Goal: Task Accomplishment & Management: Complete application form

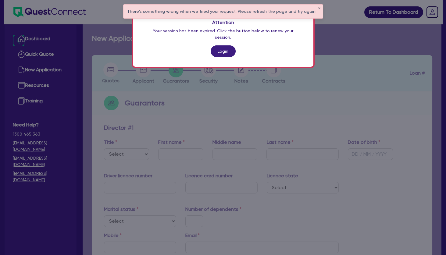
click at [220, 45] on link "Login" at bounding box center [223, 51] width 25 height 12
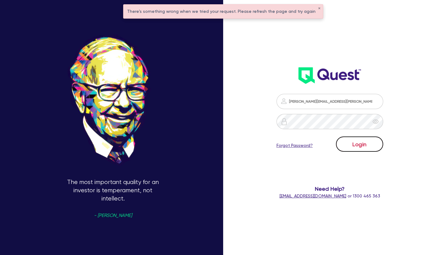
click at [367, 144] on button "Login" at bounding box center [359, 144] width 47 height 15
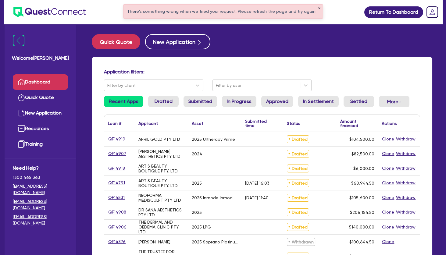
click at [318, 8] on button "✕" at bounding box center [319, 8] width 2 height 3
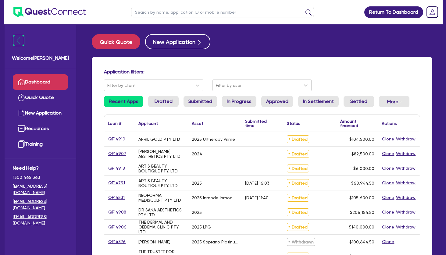
click at [285, 13] on input "text" at bounding box center [222, 12] width 183 height 11
type input "nisrine"
click at [304, 9] on button "submit" at bounding box center [309, 13] width 10 height 9
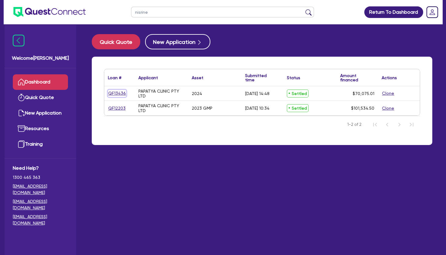
click at [116, 92] on link "QF13436" at bounding box center [117, 93] width 18 height 7
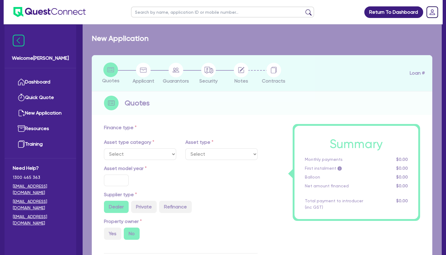
select select "TERTIARY_ASSETS"
type input "2024"
type input "75,075.01"
type input "5,000"
type input "4"
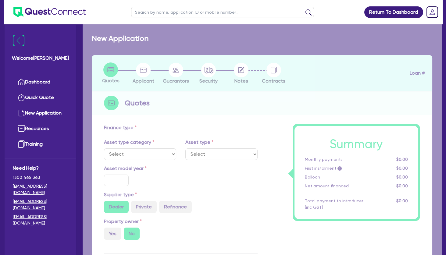
type input "2,803"
type input "10.5"
type input "350"
select select "BEAUTY_EQUIPMENT"
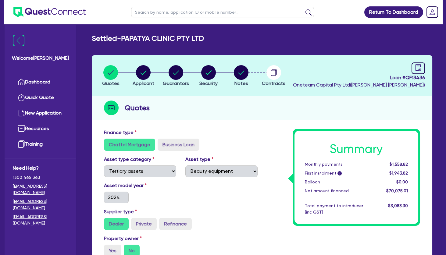
click at [249, 72] on li "Notes" at bounding box center [241, 75] width 33 height 21
click at [276, 70] on icon "button" at bounding box center [274, 72] width 5 height 6
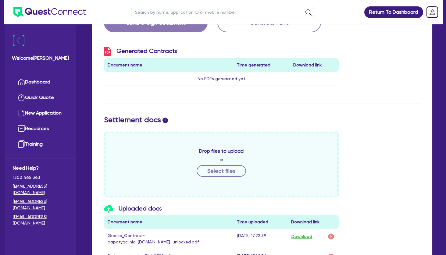
scroll to position [259, 0]
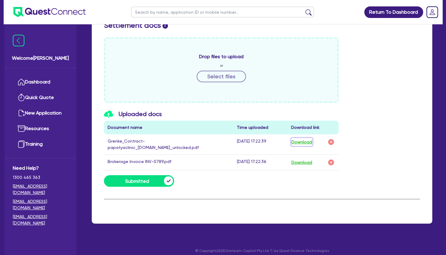
click at [304, 143] on button "Download" at bounding box center [301, 142] width 21 height 8
click at [44, 84] on link "Dashboard" at bounding box center [40, 82] width 55 height 16
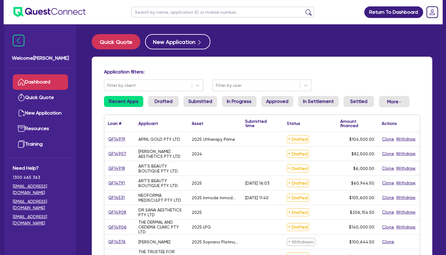
click at [228, 12] on input "text" at bounding box center [222, 12] width 183 height 11
click at [172, 12] on input "text" at bounding box center [222, 12] width 183 height 11
type input "chi"
click at [304, 9] on button "submit" at bounding box center [309, 13] width 10 height 9
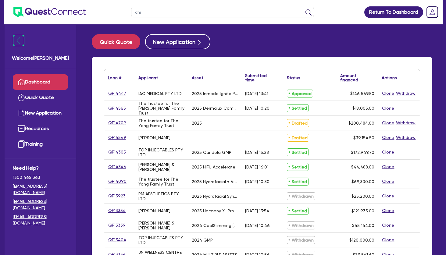
drag, startPoint x: 146, startPoint y: 13, endPoint x: 130, endPoint y: 11, distance: 16.0
click at [131, 11] on input "chi" at bounding box center [222, 12] width 183 height 11
drag, startPoint x: 233, startPoint y: 34, endPoint x: 180, endPoint y: 41, distance: 53.6
click at [232, 34] on main "Quick Quote New Application Loan # ▲ Applicant ▲ Asset Submitted time ▲ Status …" at bounding box center [262, 190] width 359 height 333
click at [179, 41] on button "New Application" at bounding box center [177, 41] width 65 height 15
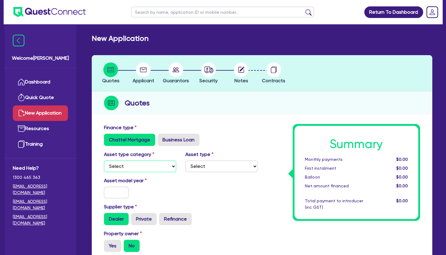
click at [104, 161] on select "Select Cars and light trucks Primary assets Secondary assets Tertiary assets" at bounding box center [140, 167] width 72 height 12
select select "TERTIARY_ASSETS"
click option "Tertiary assets" at bounding box center [0, 0] width 0 height 0
drag, startPoint x: 220, startPoint y: 150, endPoint x: 219, endPoint y: 160, distance: 9.9
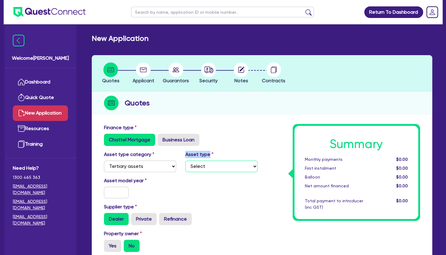
click at [185, 161] on select "Select Beauty equipment IT equipment IT software Watercraft Other" at bounding box center [221, 167] width 72 height 12
select select "BEAUTY_EQUIPMENT"
click option "Beauty equipment" at bounding box center [0, 0] width 0 height 0
click at [202, 193] on div "Asset model year" at bounding box center [180, 190] width 163 height 26
click at [116, 190] on input "text" at bounding box center [116, 193] width 25 height 12
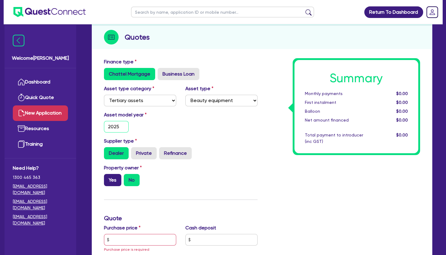
type input "2025"
click at [111, 181] on label "Yes" at bounding box center [112, 180] width 17 height 12
click at [108, 178] on input "Yes" at bounding box center [106, 176] width 4 height 4
radio input "true"
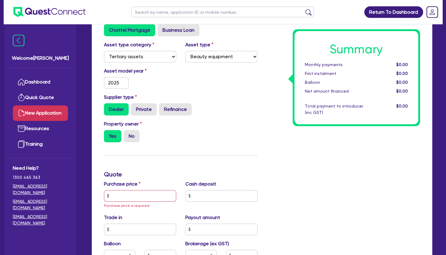
scroll to position [132, 0]
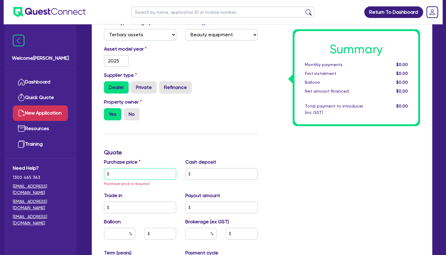
click at [135, 174] on input "text" at bounding box center [140, 174] width 72 height 12
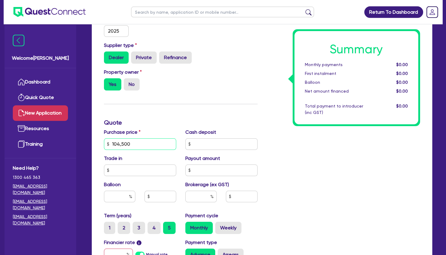
scroll to position [198, 0]
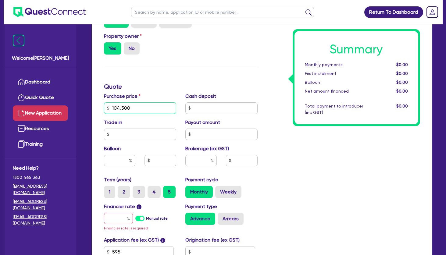
type input "104,500"
click at [198, 162] on input "text" at bounding box center [200, 161] width 31 height 12
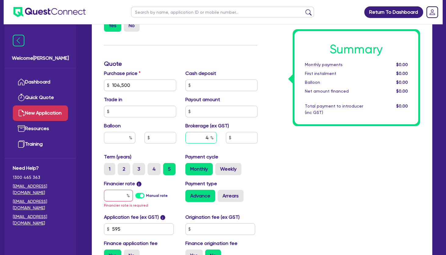
scroll to position [231, 0]
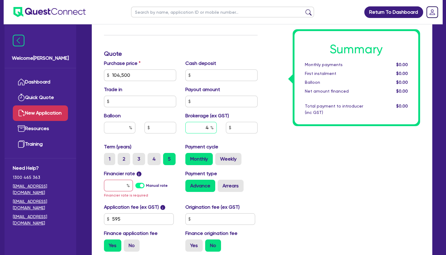
type input "4"
click at [114, 183] on input "text" at bounding box center [118, 186] width 29 height 12
type input "1"
type input "4,206.18"
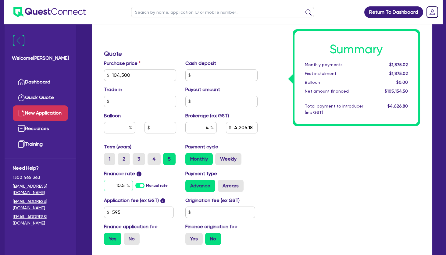
type input "10.5"
type input "4,206.18"
drag, startPoint x: 130, startPoint y: 217, endPoint x: 100, endPoint y: 214, distance: 29.8
click at [100, 214] on div "Application fee (ex GST) i 595 Origination fee (ex GST) Finance application fee…" at bounding box center [180, 223] width 163 height 53
drag, startPoint x: 132, startPoint y: 213, endPoint x: 97, endPoint y: 206, distance: 35.8
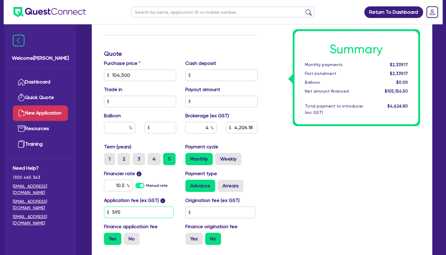
click at [104, 207] on input "595" at bounding box center [139, 213] width 70 height 12
type input "350"
type input "4,195.4"
click at [133, 240] on label "No" at bounding box center [132, 239] width 16 height 12
click at [128, 237] on input "No" at bounding box center [126, 235] width 4 height 4
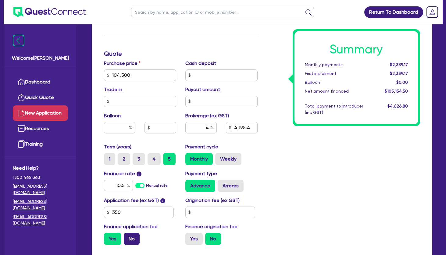
radio input "true"
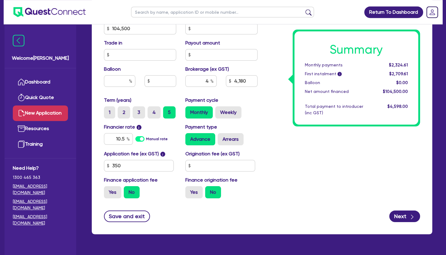
scroll to position [293, 0]
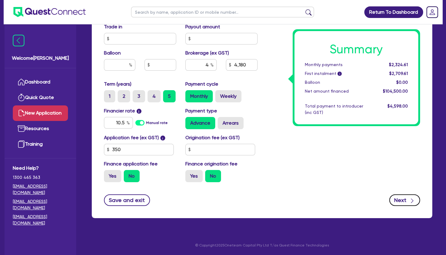
click at [406, 203] on button "Next" at bounding box center [404, 201] width 31 height 12
type input "4,180"
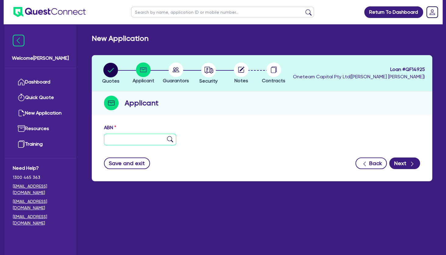
click at [156, 143] on input "text" at bounding box center [140, 140] width 72 height 12
paste input "16 673 420 089"
type input "16 673 420 089"
click at [172, 136] on img at bounding box center [170, 139] width 6 height 6
type input "B. A LUX PTY LTD"
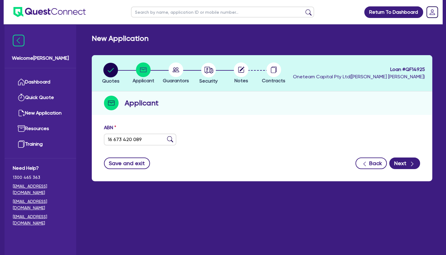
type input "SKIN SERENE STUDIO"
select select "COMPANY"
type input "[DATE]"
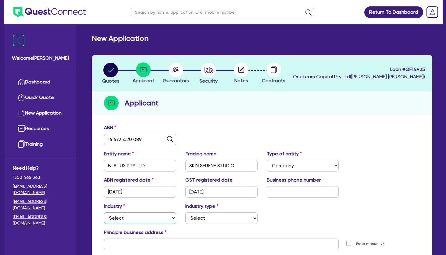
click at [104, 213] on select "Select Accomodation & Food Services Administrative & Support Services Agricultu…" at bounding box center [140, 219] width 72 height 12
select select "HEALTH_BEAUTY"
click option "Health & Beauty" at bounding box center [0, 0] width 0 height 0
click at [185, 213] on select "Select [MEDICAL_DATA], [MEDICAL_DATA] Services Cosmetics Supplies Day Spas, Hea…" at bounding box center [221, 219] width 72 height 12
select select "HAIR_BEAUTY_SALONS"
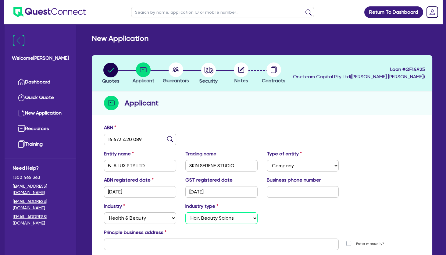
click option "Hair, Beauty Salons" at bounding box center [0, 0] width 0 height 0
click at [294, 195] on input "text" at bounding box center [303, 192] width 72 height 12
paste input "04 7908 9868"
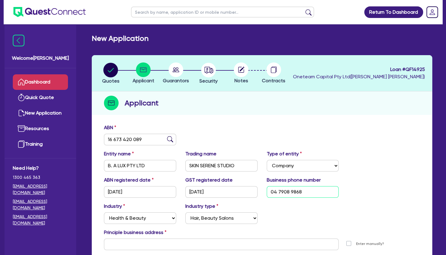
type input "04 7908 9868"
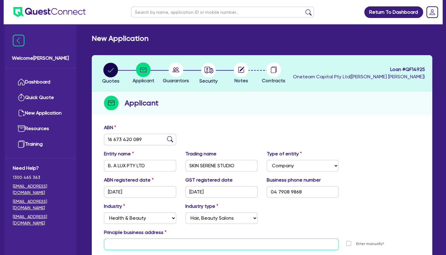
click at [159, 244] on input "text" at bounding box center [221, 245] width 235 height 12
paste input "[STREET_ADDRESS]. Yarraville 3013"
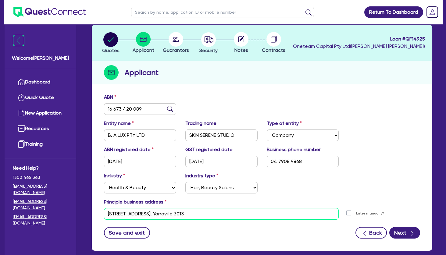
scroll to position [33, 0]
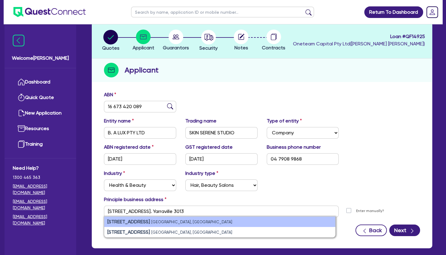
click at [163, 223] on small "[GEOGRAPHIC_DATA], [GEOGRAPHIC_DATA]" at bounding box center [191, 222] width 81 height 5
type input "4 [STREET_ADDRESS]"
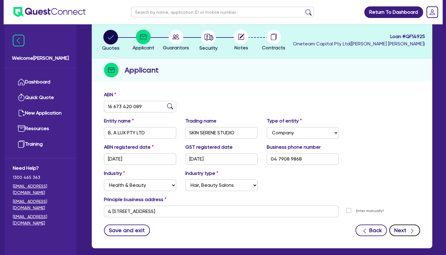
click at [399, 230] on button "Next" at bounding box center [404, 231] width 31 height 12
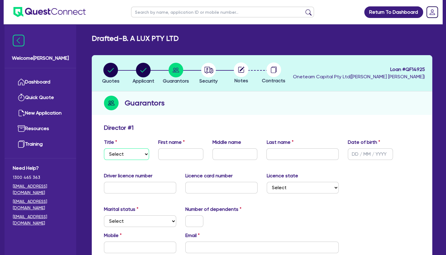
click at [104, 148] on select "Select Mr Mrs Ms Miss Dr" at bounding box center [126, 154] width 45 height 12
select select "MRS"
click option "Mrs" at bounding box center [0, 0] width 0 height 0
click at [168, 154] on input "text" at bounding box center [180, 154] width 45 height 12
paste input "Chi Thai"
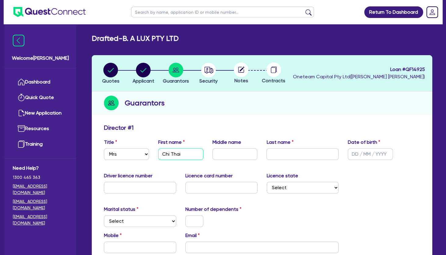
drag, startPoint x: 188, startPoint y: 155, endPoint x: 171, endPoint y: 153, distance: 17.5
click at [171, 153] on input "Chi Thai" at bounding box center [180, 154] width 45 height 12
type input "Chi"
click at [295, 151] on input "text" at bounding box center [302, 154] width 72 height 12
paste input "Thai"
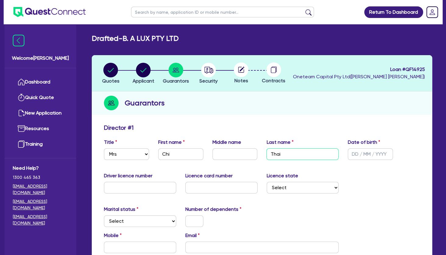
type input "Thai"
click at [207, 69] on circle "button" at bounding box center [208, 70] width 15 height 15
select select "TERTIARY_ASSETS"
select select "BEAUTY_EQUIPMENT"
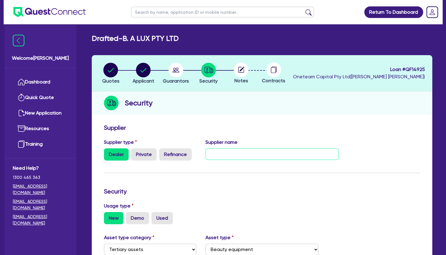
click at [238, 155] on input "text" at bounding box center [272, 154] width 133 height 12
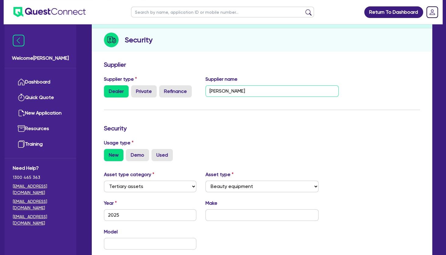
scroll to position [66, 0]
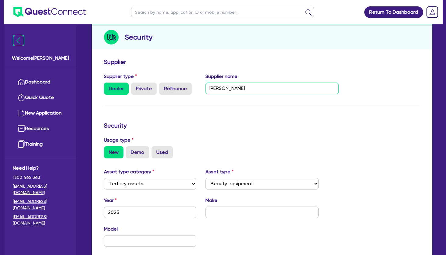
type input "[PERSON_NAME]"
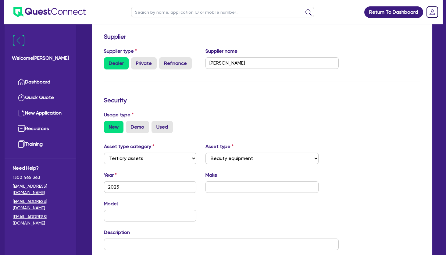
scroll to position [132, 0]
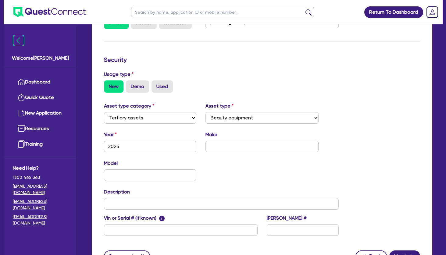
drag, startPoint x: 229, startPoint y: 152, endPoint x: 229, endPoint y: 149, distance: 3.7
click at [229, 150] on div "Year [DATE] Make" at bounding box center [221, 144] width 244 height 26
click at [229, 149] on input "text" at bounding box center [262, 147] width 113 height 12
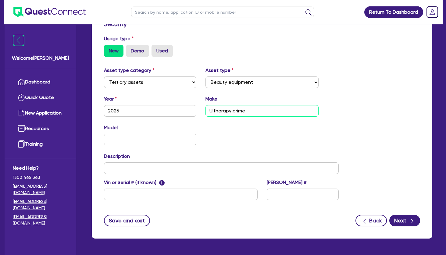
scroll to position [155, 0]
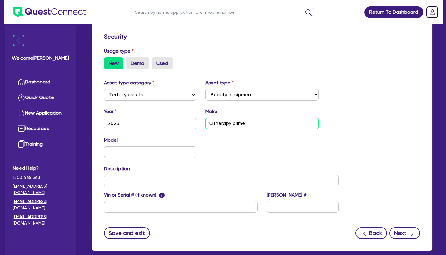
type input "Ultherapy prime"
click at [405, 229] on button "Next" at bounding box center [404, 233] width 31 height 12
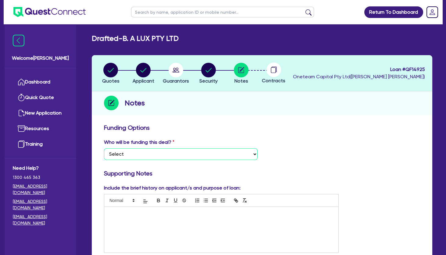
click at [104, 148] on select "Select I want Quest to fund 100% I will fund 100% I will co-fund with Quest Oth…" at bounding box center [181, 154] width 154 height 12
select select "Other"
click option "Other - I am referring this deal in" at bounding box center [0, 0] width 0 height 0
click at [151, 210] on div at bounding box center [221, 230] width 234 height 46
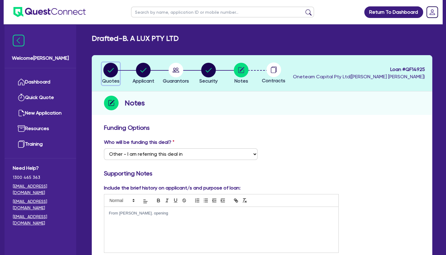
click at [112, 70] on icon "button" at bounding box center [111, 70] width 6 height 4
select select "TERTIARY_ASSETS"
select select "BEAUTY_EQUIPMENT"
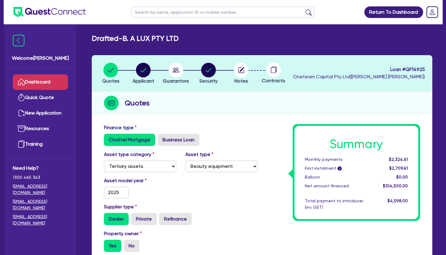
click at [48, 82] on link "Dashboard" at bounding box center [40, 82] width 55 height 16
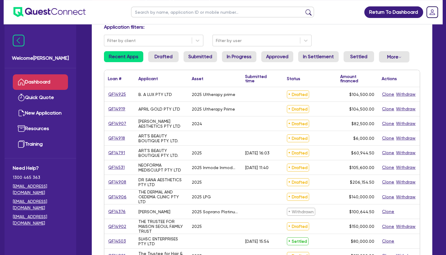
scroll to position [99, 0]
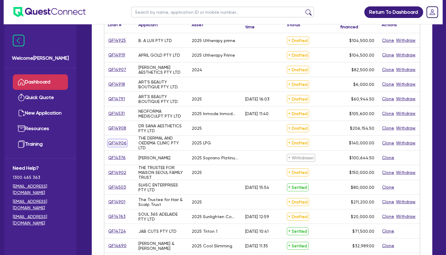
click at [114, 145] on link "QF14906" at bounding box center [117, 143] width 19 height 7
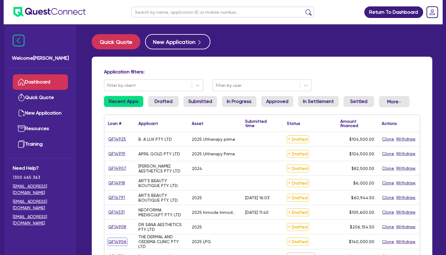
select select "TERTIARY_ASSETS"
select select "BEAUTY_EQUIPMENT"
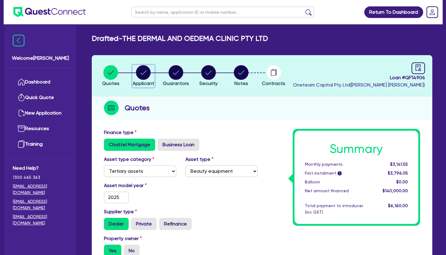
click at [142, 73] on circle "button" at bounding box center [143, 72] width 15 height 15
select select "COMPANY"
select select "HEALTH_BEAUTY"
select select "HAIR_BEAUTY_SALONS"
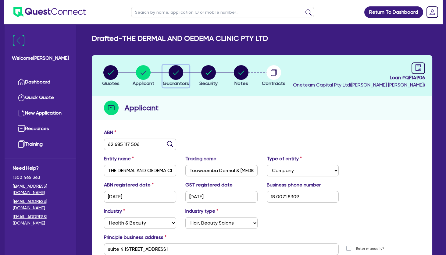
click at [176, 74] on circle "button" at bounding box center [176, 72] width 15 height 15
select select "MR"
select select "QLD"
select select "SINGLE"
select select "VEHICLE"
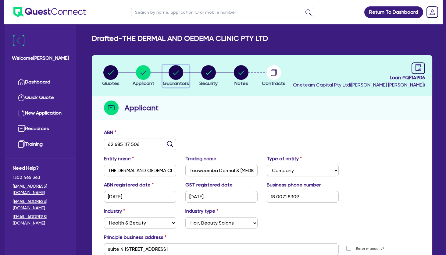
select select "CASH"
select select "EQUIPMENT"
select select "HOUSEHOLD_PERSONAL"
select select "OTHER"
select select "VEHICLE_LOAN"
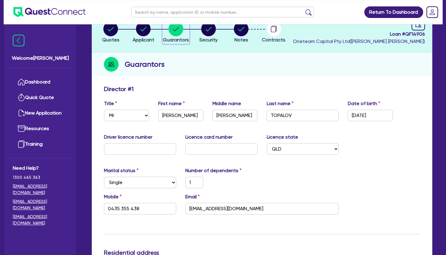
scroll to position [99, 0]
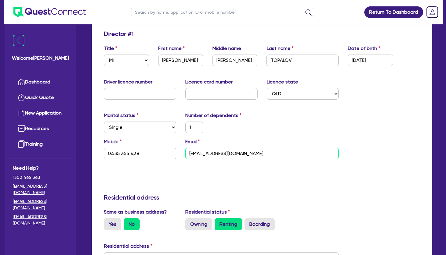
click at [221, 153] on input "[EMAIL_ADDRESS][DOMAIN_NAME]" at bounding box center [262, 154] width 154 height 12
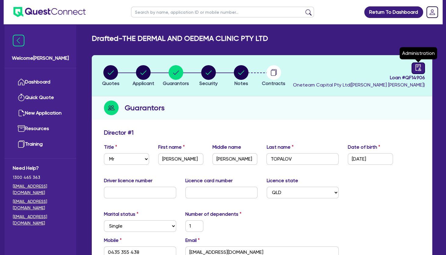
click at [415, 66] on icon "audit" at bounding box center [418, 67] width 7 height 7
select select "DRAFTED_NEW"
select select "Other"
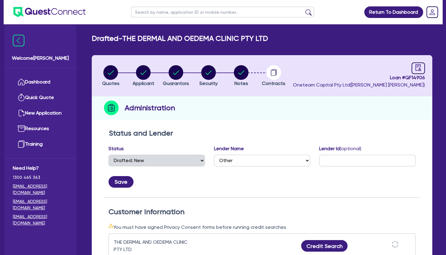
scroll to position [132, 0]
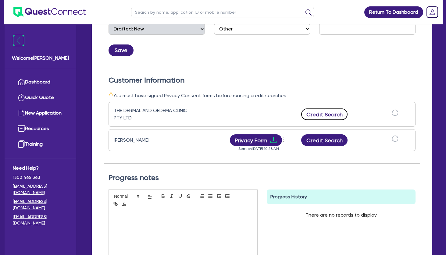
click at [324, 114] on button "Credit Search" at bounding box center [324, 115] width 46 height 12
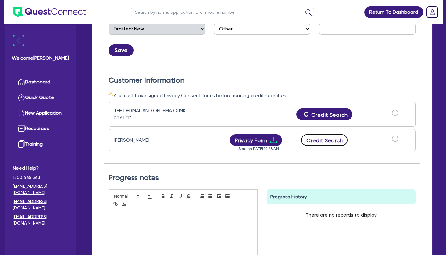
click at [325, 140] on button "Credit Search" at bounding box center [324, 140] width 46 height 12
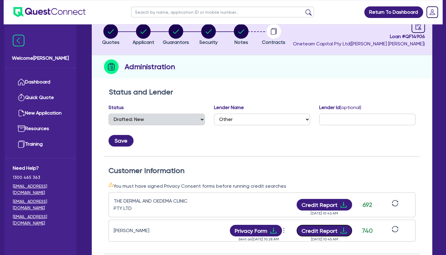
scroll to position [0, 0]
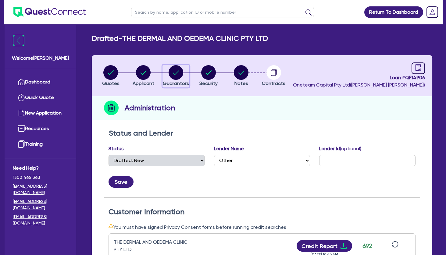
click at [174, 74] on circle "button" at bounding box center [176, 72] width 15 height 15
select select "MR"
select select "QLD"
select select "SINGLE"
select select "VEHICLE"
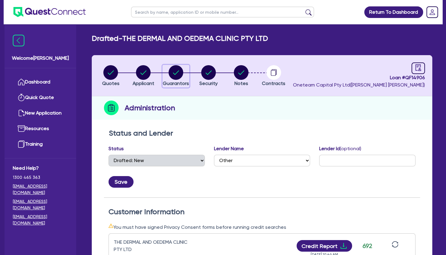
select select "CASH"
select select "EQUIPMENT"
select select "HOUSEHOLD_PERSONAL"
select select "OTHER"
select select "VEHICLE_LOAN"
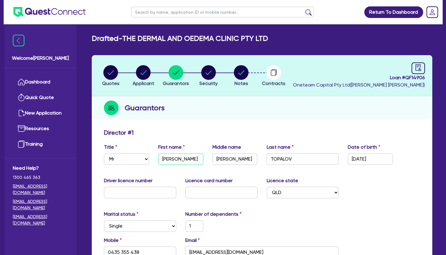
click at [179, 158] on input "[PERSON_NAME]" at bounding box center [180, 159] width 45 height 12
click at [284, 157] on input "TOPALOV" at bounding box center [302, 159] width 72 height 12
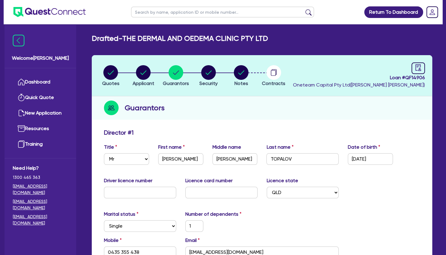
click at [158, 11] on input "text" at bounding box center [222, 12] width 183 height 11
type input "yulia"
click button "submit" at bounding box center [309, 13] width 10 height 9
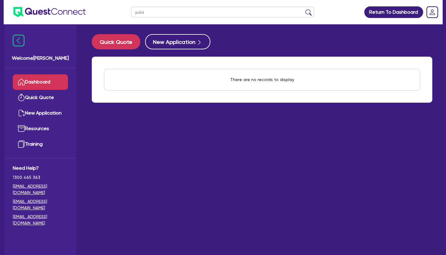
click at [154, 14] on input "yulia" at bounding box center [222, 12] width 183 height 11
drag, startPoint x: 156, startPoint y: 14, endPoint x: 113, endPoint y: 12, distance: 44.0
click at [131, 12] on input "yulia" at bounding box center [222, 12] width 183 height 11
click at [174, 45] on button "New Application" at bounding box center [177, 41] width 65 height 15
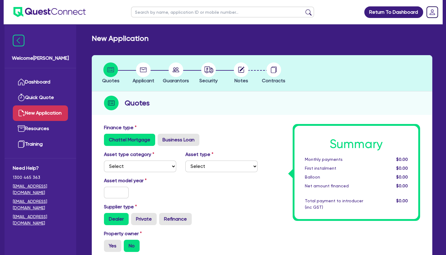
scroll to position [33, 0]
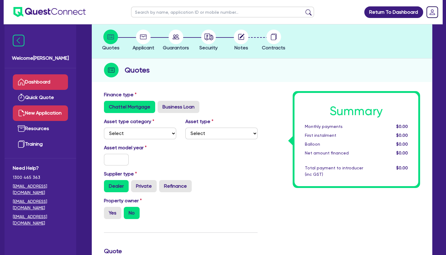
click at [48, 83] on link "Dashboard" at bounding box center [40, 82] width 55 height 16
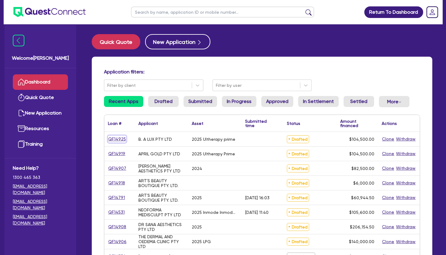
click at [114, 140] on link "QF14925" at bounding box center [117, 139] width 18 height 7
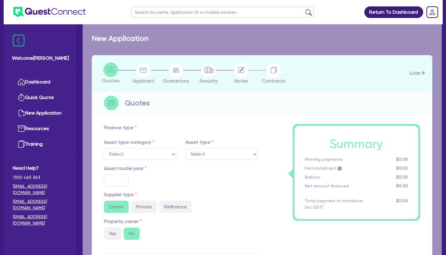
select select "TERTIARY_ASSETS"
type input "2025"
radio input "true"
type input "104,500"
type input "4"
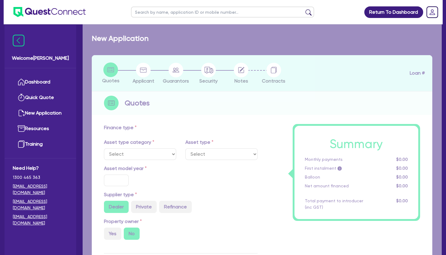
type input "4,180"
type input "10.5"
type input "350"
select select "BEAUTY_EQUIPMENT"
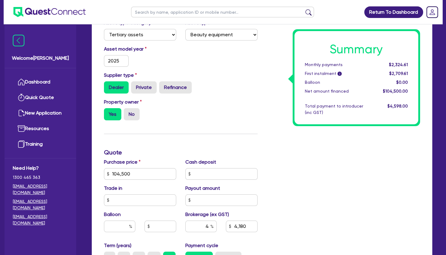
scroll to position [263, 0]
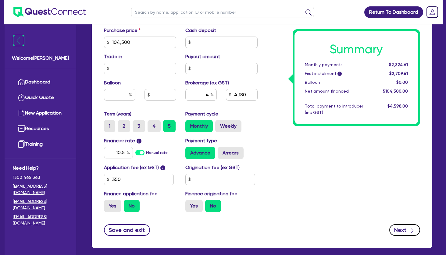
click at [400, 229] on button "Next" at bounding box center [404, 230] width 31 height 12
type input "104,500"
type input "4,180"
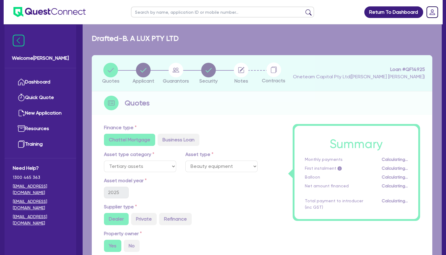
select select "COMPANY"
select select "HEALTH_BEAUTY"
select select "HAIR_BEAUTY_SALONS"
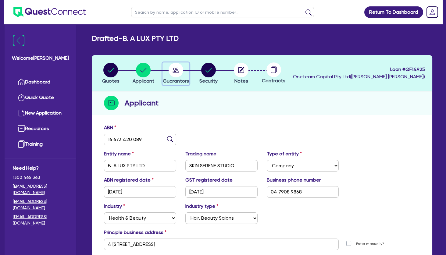
click at [176, 72] on circle "button" at bounding box center [176, 70] width 15 height 15
select select "MRS"
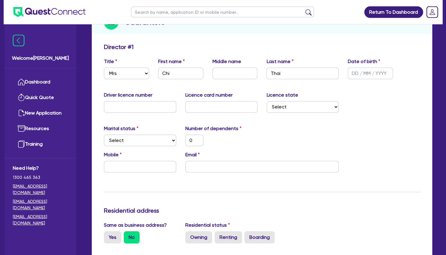
scroll to position [66, 0]
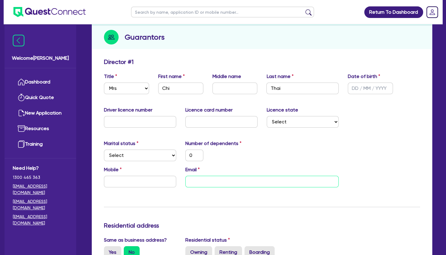
click at [244, 178] on input "email" at bounding box center [262, 182] width 154 height 12
paste input "[EMAIL_ADDRESS][DOMAIN_NAME]"
type input "0"
type input "[EMAIL_ADDRESS][DOMAIN_NAME]"
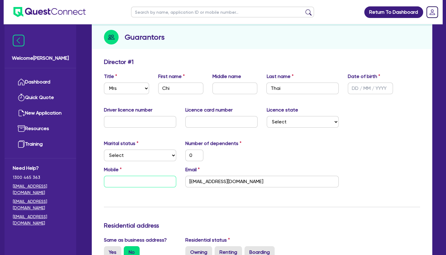
click at [125, 183] on input "text" at bounding box center [140, 182] width 72 height 12
paste input "0479 089 868"
type input "0"
type input "0479 089 868"
click at [249, 158] on div "0" at bounding box center [221, 156] width 81 height 12
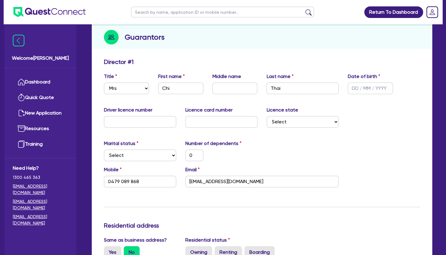
scroll to position [0, 0]
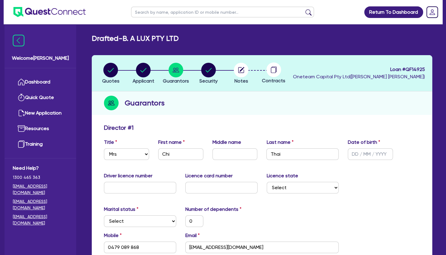
click at [244, 114] on div "Guarantors" at bounding box center [262, 102] width 341 height 23
click at [267, 182] on select "Select [GEOGRAPHIC_DATA] [GEOGRAPHIC_DATA] [GEOGRAPHIC_DATA] [GEOGRAPHIC_DATA] …" at bounding box center [303, 188] width 72 height 12
select select "VIC"
click option "VIC" at bounding box center [0, 0] width 0 height 0
type input "0"
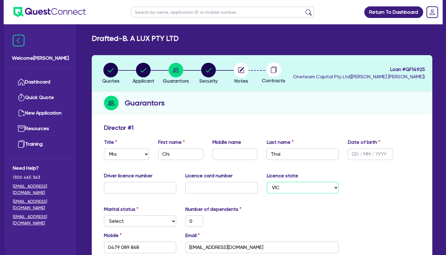
type input "0479 089 868"
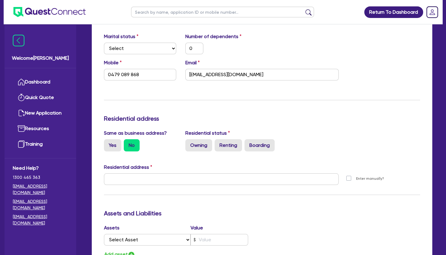
scroll to position [198, 0]
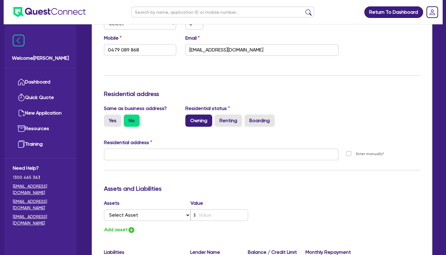
click at [206, 122] on label "Owning" at bounding box center [198, 121] width 27 height 12
click at [189, 119] on input "Owning" at bounding box center [187, 117] width 4 height 4
radio input "true"
type input "0"
type input "0479 089 868"
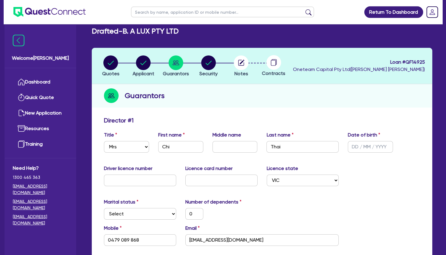
scroll to position [0, 0]
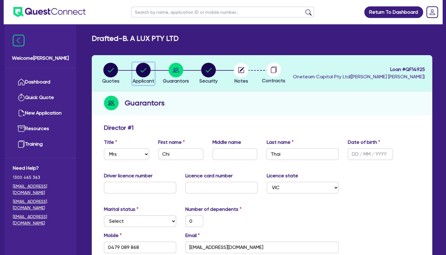
click at [143, 70] on circle "button" at bounding box center [143, 70] width 15 height 15
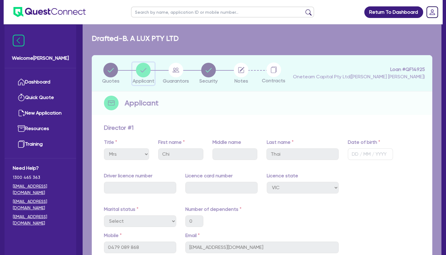
select select "COMPANY"
select select "HEALTH_BEAUTY"
select select "HAIR_BEAUTY_SALONS"
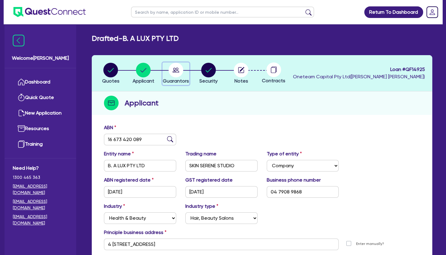
click at [174, 73] on circle "button" at bounding box center [176, 70] width 15 height 15
select select "MRS"
select select "VIC"
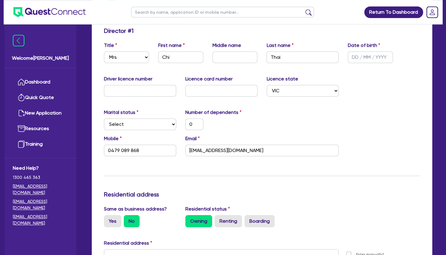
scroll to position [99, 0]
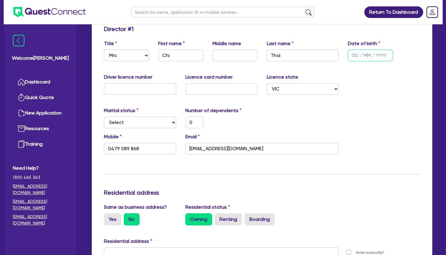
click at [370, 52] on input "text" at bounding box center [370, 56] width 45 height 12
type input "0 / /"
type input "0"
type input "0479 089 868"
type input "06/ /"
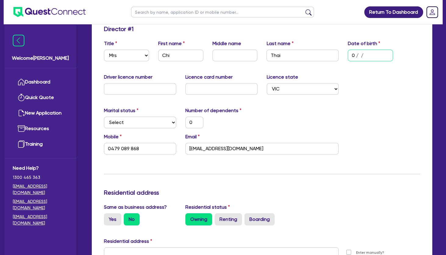
type input "0"
type input "0479 089 868"
type input "06/1 /"
type input "0"
type input "0479 089 868"
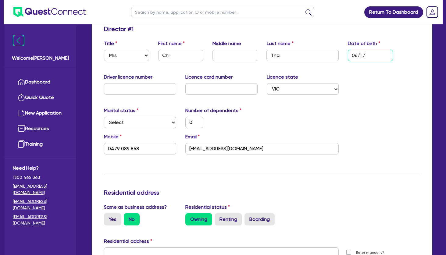
type input "06/12/"
type input "0"
type input "0479 089 868"
type input "06/12/1"
type input "0"
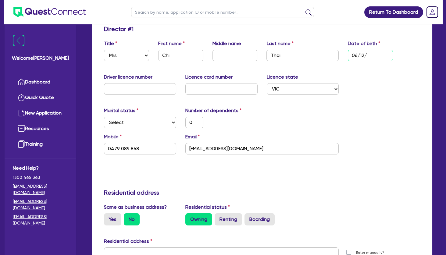
type input "0479 089 868"
type input "[DATE]"
type input "0"
type input "0479 089 868"
type input "06/12/198"
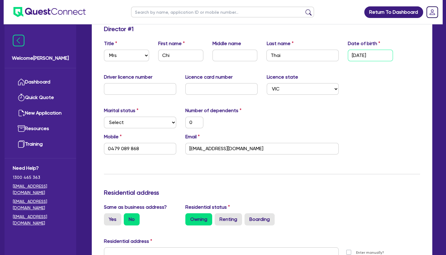
type input "0"
type input "0479 089 868"
type input "[DATE]"
type input "0"
type input "0479 089 868"
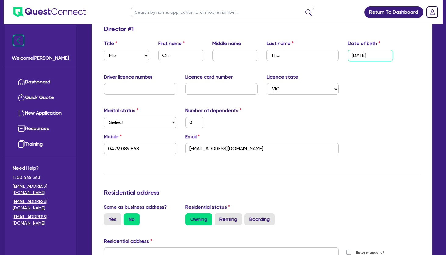
type input "[DATE]"
click at [391, 113] on div "Marital status Select [DEMOGRAPHIC_DATA] Married De Facto / Partner Number of d…" at bounding box center [261, 120] width 325 height 26
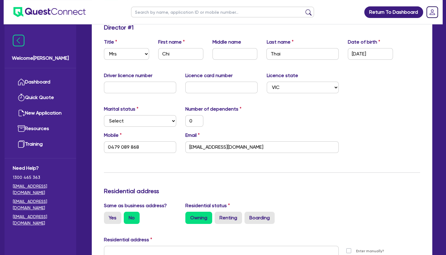
scroll to position [198, 0]
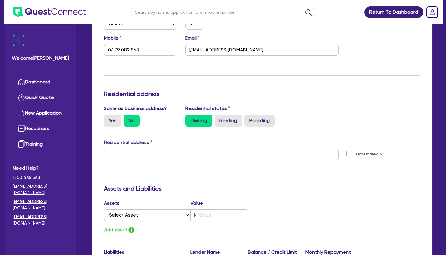
click at [172, 161] on div at bounding box center [221, 157] width 244 height 16
click at [173, 151] on input "text" at bounding box center [221, 155] width 235 height 12
paste input "[STREET_ADDRESS]"
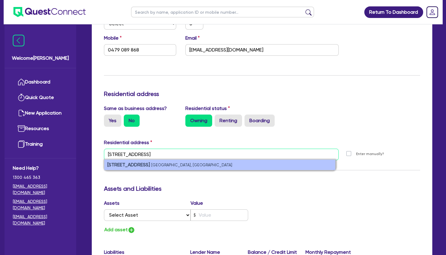
type input "[STREET_ADDRESS]"
click at [177, 163] on small "[GEOGRAPHIC_DATA], [GEOGRAPHIC_DATA]" at bounding box center [191, 165] width 81 height 5
type input "0"
type input "0479 089 868"
type input "[STREET_ADDRESS]"
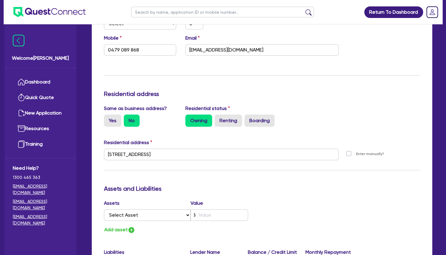
click at [189, 73] on div "Update residential status for Director #1 Boarding is only acceptable when the …" at bounding box center [262, 152] width 316 height 451
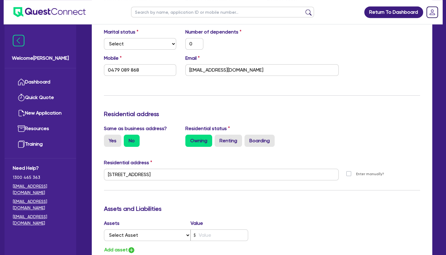
scroll to position [132, 0]
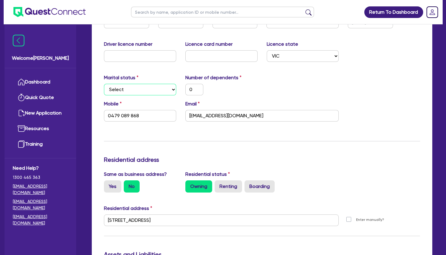
click at [104, 84] on select "Select Single Married De Facto / Partner" at bounding box center [140, 90] width 72 height 12
select select "DE_FACTO"
click option "De Facto / Partner" at bounding box center [0, 0] width 0 height 0
type input "0"
type input "0479 089 868"
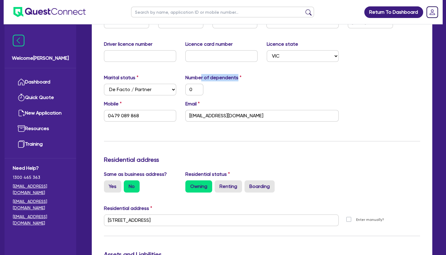
drag, startPoint x: 202, startPoint y: 78, endPoint x: 252, endPoint y: 77, distance: 49.4
click at [252, 77] on div "Number of dependents 0" at bounding box center [221, 84] width 81 height 21
drag, startPoint x: 196, startPoint y: 88, endPoint x: 172, endPoint y: 88, distance: 24.1
click at [185, 89] on input "0" at bounding box center [194, 90] width 18 height 12
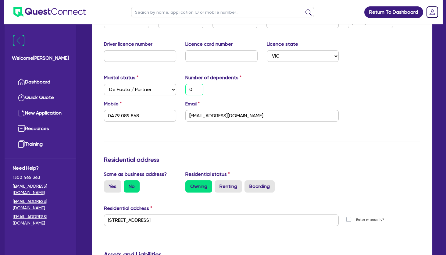
type input "1"
type input "0479 089 868"
type input "1"
click at [288, 82] on div "Marital status Select [DEMOGRAPHIC_DATA] Married De Facto / Partner Number of d…" at bounding box center [261, 87] width 325 height 26
click at [342, 143] on div "Update residential status for Director #1 Boarding is only acceptable when the …" at bounding box center [262, 217] width 316 height 451
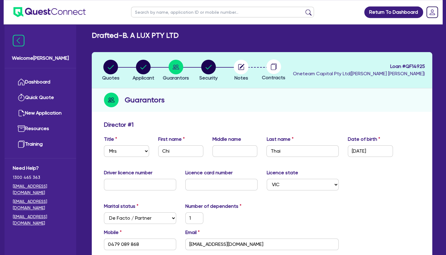
scroll to position [0, 0]
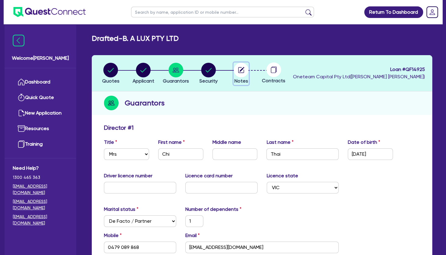
click at [241, 70] on icon "button" at bounding box center [242, 69] width 5 height 5
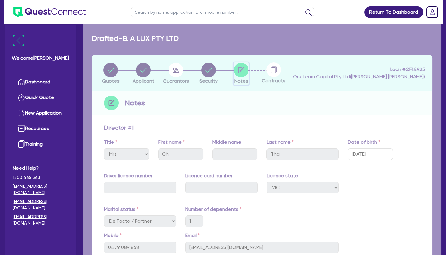
select select "Other"
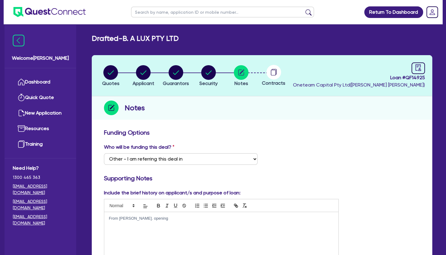
click at [179, 220] on p "From [PERSON_NAME]. opening" at bounding box center [221, 218] width 225 height 5
click at [178, 73] on circle "button" at bounding box center [176, 72] width 15 height 15
select select "MRS"
select select "VIC"
select select "DE_FACTO"
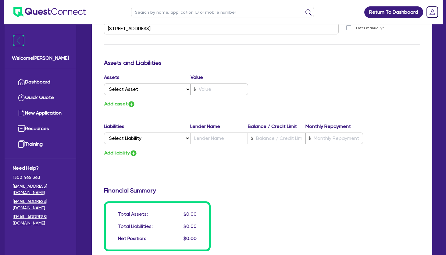
scroll to position [296, 0]
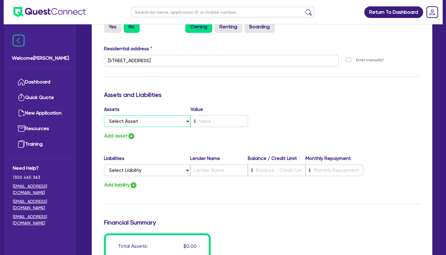
click at [104, 116] on select "Select Asset Cash Property Investment property Vehicle Truck Trailer Equipment …" at bounding box center [147, 122] width 87 height 12
select select "PROPERTY"
click option "Property" at bounding box center [0, 0] width 0 height 0
type input "1"
type input "0479 089 868"
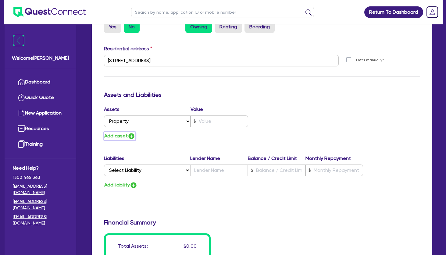
click at [122, 135] on button "Add asset" at bounding box center [119, 136] width 31 height 8
type input "1"
type input "0479 089 868"
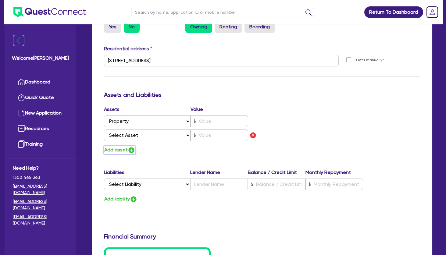
click at [123, 150] on button "Add asset" at bounding box center [119, 150] width 31 height 8
type input "1"
type input "0479 089 868"
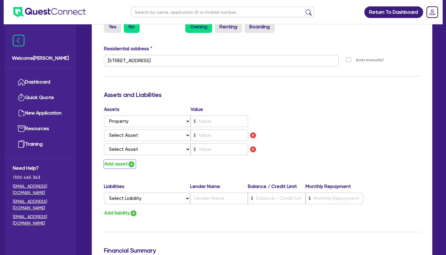
click at [120, 163] on button "Add asset" at bounding box center [119, 164] width 31 height 8
type input "1"
type input "0479 089 868"
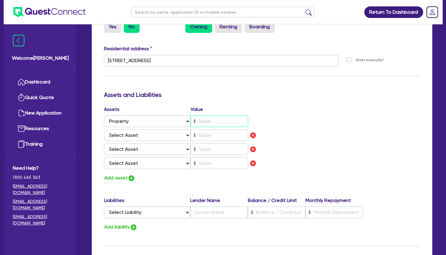
click at [205, 121] on input "text" at bounding box center [220, 122] width 58 height 12
type input "1"
type input "0479 089 868"
type input "1"
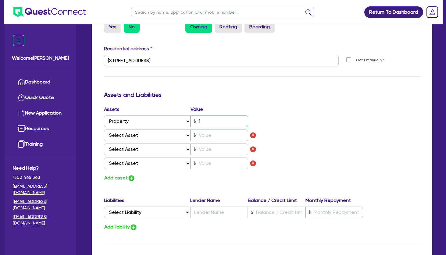
type input "0479 089 868"
type input "19"
type input "1"
type input "0479 089 868"
type input "190"
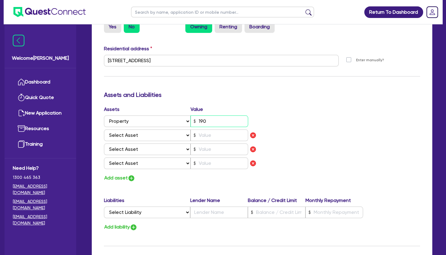
type input "1"
type input "0479 089 868"
type input "1,900"
type input "1"
type input "0479 089 868"
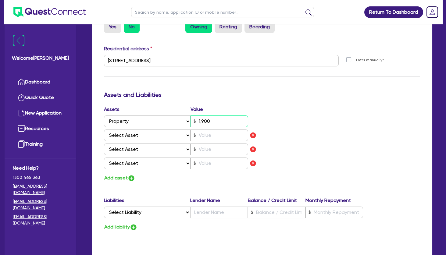
type input "19,000"
type input "1"
type input "0479 089 868"
type input "190,000"
type input "1"
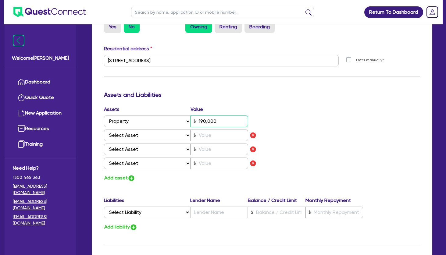
type input "0479 089 868"
type input "1,900,000"
click at [104, 130] on select "Select Asset Cash Property Investment property Vehicle Truck Trailer Equipment …" at bounding box center [147, 136] width 87 height 12
select select "VEHICLE"
click option "Vehicle" at bounding box center [0, 0] width 0 height 0
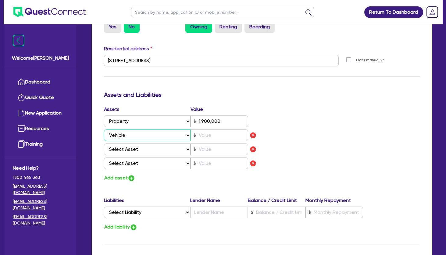
type input "1"
type input "0479 089 868"
type input "1,900,000"
click at [104, 144] on select "Select Asset Cash Property Investment property Vehicle Truck Trailer Equipment …" at bounding box center [147, 150] width 87 height 12
select select "CASH"
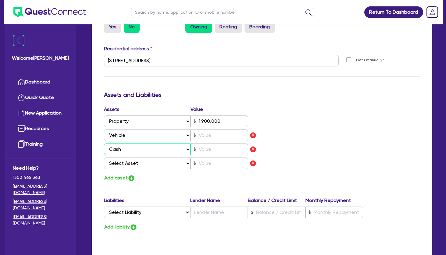
click option "Cash" at bounding box center [0, 0] width 0 height 0
type input "1"
type input "0479 089 868"
type input "1,900,000"
click at [104, 158] on select "Select Asset Cash Property Investment property Vehicle Truck Trailer Equipment …" at bounding box center [147, 164] width 87 height 12
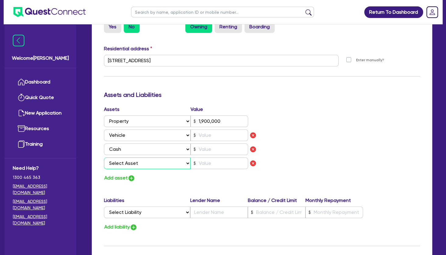
select select "EQUIPMENT"
click option "Equipment" at bounding box center [0, 0] width 0 height 0
type input "1"
type input "0479 089 868"
type input "1,900,000"
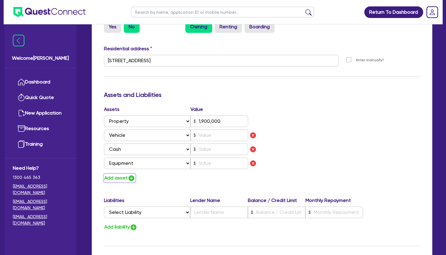
click at [120, 179] on button "Add asset" at bounding box center [119, 178] width 31 height 8
type input "1"
type input "0479 089 868"
type input "1,900,000"
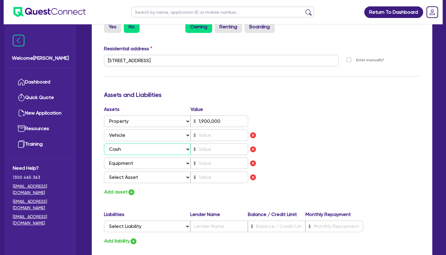
click at [104, 144] on select "Select Asset Cash Property Investment property Vehicle Truck Trailer Equipment …" at bounding box center [147, 150] width 87 height 12
select select "VEHICLE"
click option "Vehicle" at bounding box center [0, 0] width 0 height 0
type input "1"
type input "0479 089 868"
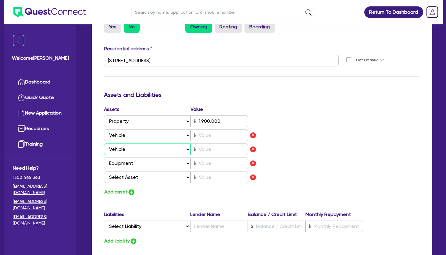
type input "1,900,000"
click at [104, 158] on select "Select Asset Cash Property Investment property Vehicle Truck Trailer Equipment …" at bounding box center [147, 164] width 87 height 12
select select "CASH"
click option "Cash" at bounding box center [0, 0] width 0 height 0
type input "1"
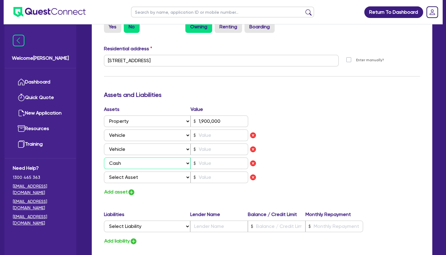
type input "0479 089 868"
type input "1,900,000"
click at [104, 172] on select "Select Asset Cash Property Investment property Vehicle Truck Trailer Equipment …" at bounding box center [147, 178] width 87 height 12
select select "EQUIPMENT"
click option "Equipment" at bounding box center [0, 0] width 0 height 0
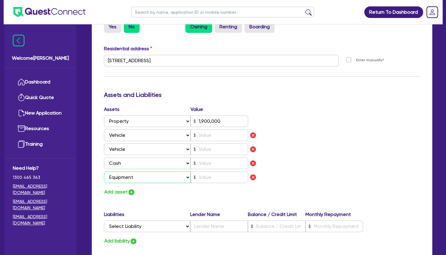
type input "1"
type input "0479 089 868"
type input "1,900,000"
click at [118, 188] on button "Add asset" at bounding box center [119, 192] width 31 height 8
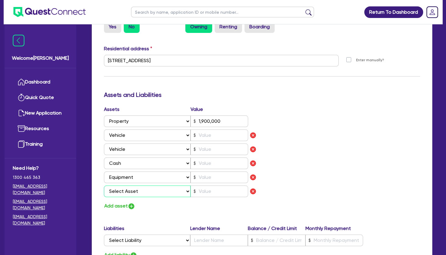
click at [104, 186] on select "Select Asset Cash Property Investment property Vehicle Truck Trailer Equipment …" at bounding box center [147, 192] width 87 height 12
click option "Household & personal asset" at bounding box center [0, 0] width 0 height 0
click at [214, 135] on input "text" at bounding box center [220, 136] width 58 height 12
click at [293, 152] on div "Assets Value Select Asset Cash Property Investment property Vehicle Truck Trail…" at bounding box center [261, 158] width 325 height 105
click at [254, 149] on img "button" at bounding box center [252, 149] width 7 height 7
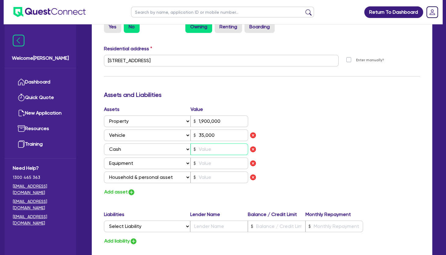
click at [223, 149] on input "text" at bounding box center [220, 150] width 58 height 12
click at [284, 143] on div "Assets Value Select Asset Cash Property Investment property Vehicle Truck Trail…" at bounding box center [261, 151] width 325 height 91
click at [212, 162] on input "text" at bounding box center [220, 164] width 58 height 12
click at [204, 163] on input "text" at bounding box center [220, 164] width 58 height 12
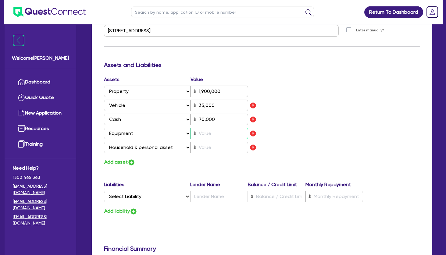
scroll to position [362, 0]
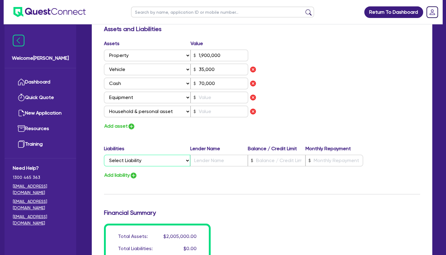
click at [104, 155] on select "Select Liability Credit card Mortgage Investment property loan Vehicle loan Tru…" at bounding box center [147, 161] width 86 height 12
click option "Mortgage" at bounding box center [0, 0] width 0 height 0
click at [216, 97] on input "text" at bounding box center [220, 98] width 58 height 12
click at [292, 99] on div "Assets Value Select Asset Cash Property Investment property Vehicle Truck Trail…" at bounding box center [261, 85] width 325 height 91
click at [313, 95] on div "Assets Value Select Asset Cash Property Investment property Vehicle Truck Trail…" at bounding box center [261, 85] width 325 height 91
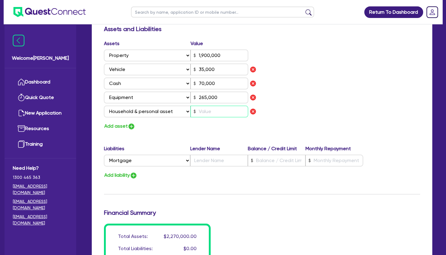
click at [229, 111] on input "text" at bounding box center [220, 112] width 58 height 12
click at [335, 101] on div "Assets Value Select Asset Cash Property Investment property Vehicle Truck Trail…" at bounding box center [261, 85] width 325 height 91
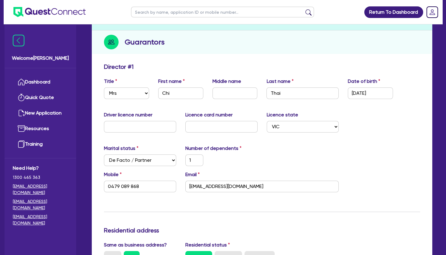
scroll to position [0, 0]
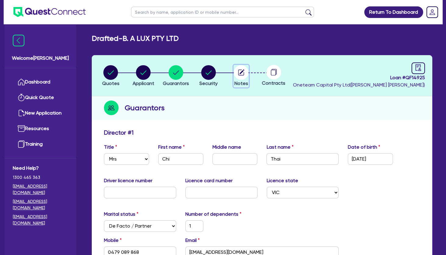
click at [244, 71] on circle "button" at bounding box center [241, 72] width 15 height 15
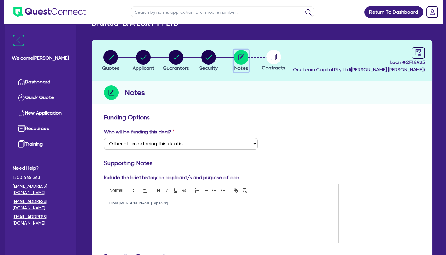
scroll to position [33, 0]
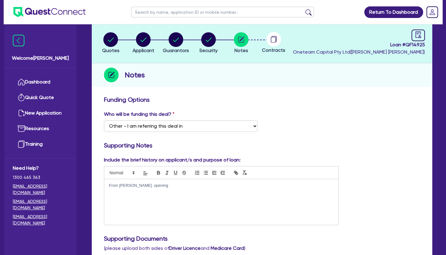
click at [140, 200] on div "From [PERSON_NAME]. opening" at bounding box center [221, 202] width 234 height 46
click at [178, 41] on circle "button" at bounding box center [176, 39] width 15 height 15
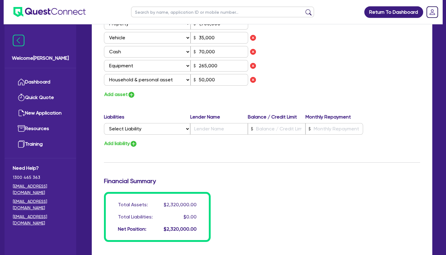
scroll to position [395, 0]
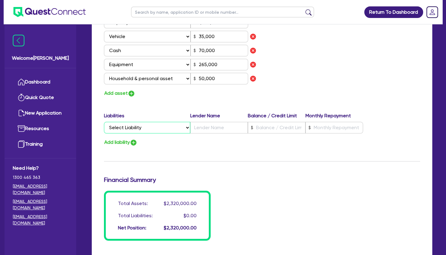
click at [104, 122] on select "Select Liability Credit card Mortgage Investment property loan Vehicle loan Tru…" at bounding box center [147, 128] width 86 height 12
click option "Mortgage" at bounding box center [0, 0] width 0 height 0
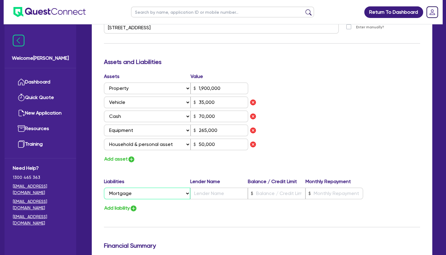
scroll to position [329, 0]
click at [274, 192] on input "text" at bounding box center [277, 194] width 58 height 12
click at [214, 192] on input "text" at bounding box center [219, 194] width 58 height 12
click at [325, 190] on input "text" at bounding box center [335, 194] width 58 height 12
click at [313, 107] on div "Assets Value Select Asset Cash Property Investment property Vehicle Truck Trail…" at bounding box center [261, 118] width 325 height 91
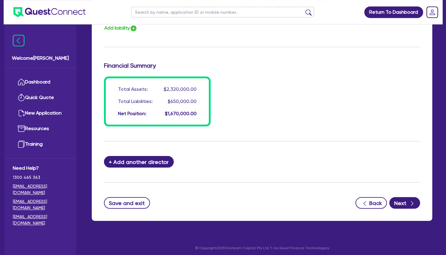
scroll to position [512, 0]
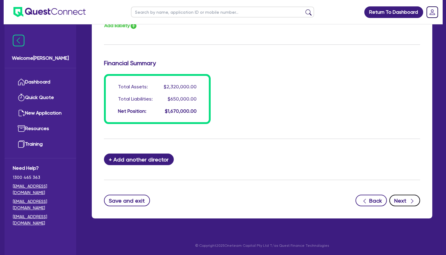
click at [402, 200] on button "Next" at bounding box center [404, 201] width 31 height 12
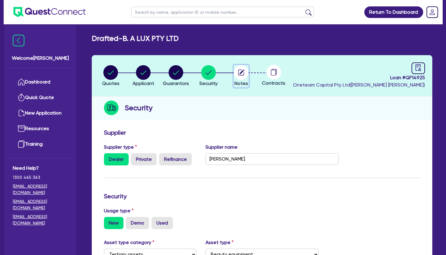
click at [241, 72] on icon "button" at bounding box center [242, 72] width 5 height 5
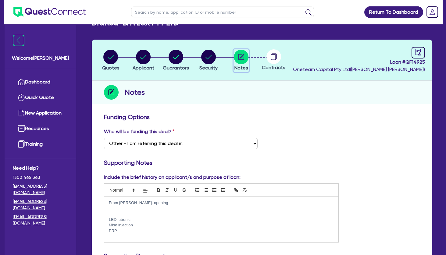
scroll to position [99, 0]
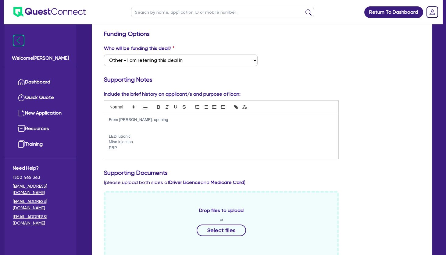
click at [134, 129] on p at bounding box center [221, 130] width 225 height 5
click at [141, 132] on p "Amex can use" at bounding box center [221, 130] width 225 height 5
drag, startPoint x: 141, startPoint y: 132, endPoint x: 122, endPoint y: 129, distance: 18.6
click at [121, 129] on p "Amex can use" at bounding box center [221, 130] width 225 height 5
click at [123, 129] on p "Amex can use" at bounding box center [221, 130] width 225 height 5
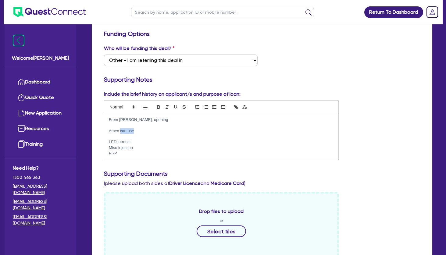
drag, startPoint x: 133, startPoint y: 133, endPoint x: 120, endPoint y: 130, distance: 13.7
click at [120, 130] on p "Amex can use" at bounding box center [221, 130] width 225 height 5
click at [167, 120] on p "From [PERSON_NAME]. opening" at bounding box center [221, 119] width 225 height 5
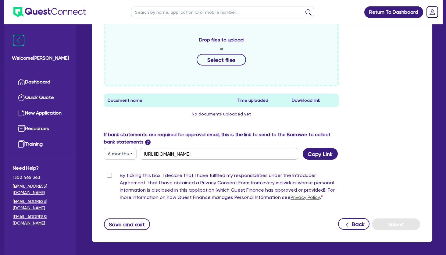
scroll to position [300, 0]
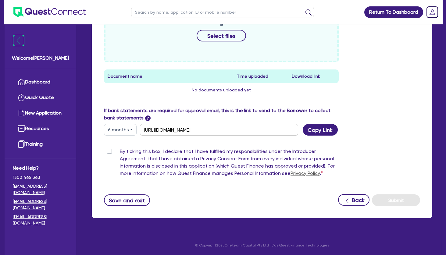
click at [120, 150] on label "By ticking this box, I declare that I have fulfilled my responsibilities under …" at bounding box center [229, 164] width 219 height 32
click at [109, 150] on input "By ticking this box, I declare that I have fulfilled my responsibilities under …" at bounding box center [106, 151] width 5 height 6
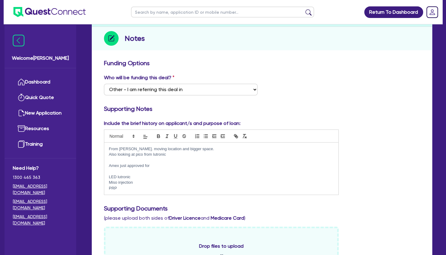
scroll to position [0, 0]
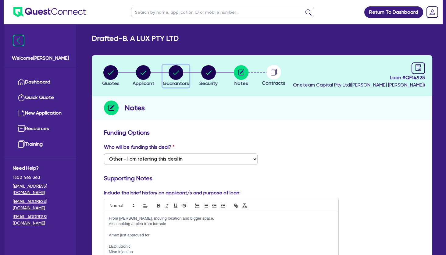
click at [175, 72] on circle "button" at bounding box center [176, 72] width 15 height 15
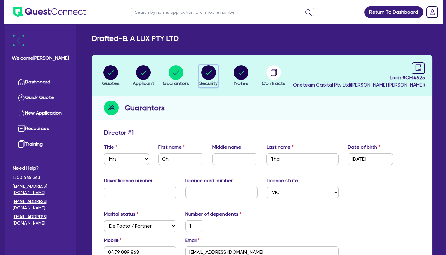
click at [211, 71] on icon "button" at bounding box center [209, 72] width 6 height 4
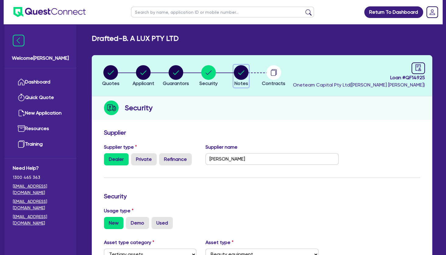
click at [240, 71] on circle "button" at bounding box center [241, 72] width 15 height 15
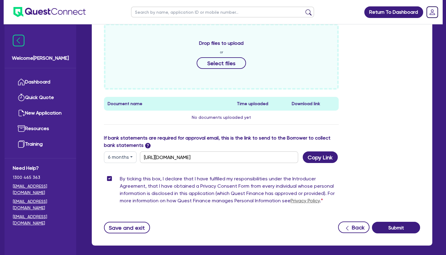
scroll to position [296, 0]
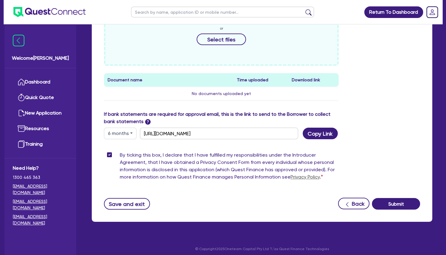
click at [120, 128] on button "6 months" at bounding box center [120, 134] width 33 height 12
click at [123, 170] on link "12 months" at bounding box center [128, 170] width 48 height 11
click at [322, 134] on button "Copy Link" at bounding box center [320, 134] width 35 height 12
click at [369, 80] on div "Drop files to upload or Select files Document name Time uploaded Download link …" at bounding box center [261, 55] width 325 height 111
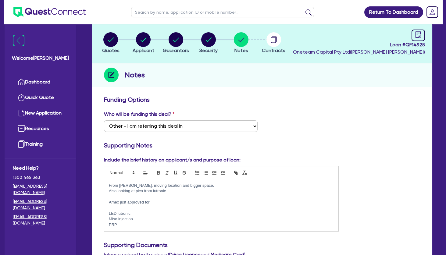
scroll to position [0, 0]
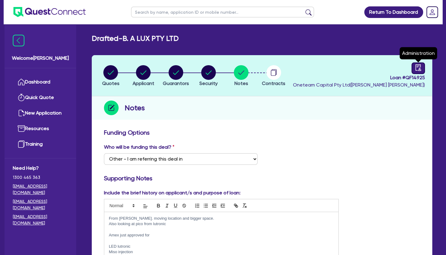
click at [415, 68] on icon "audit" at bounding box center [418, 67] width 7 height 7
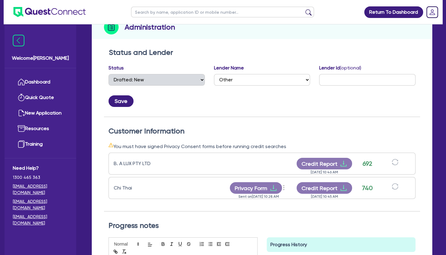
scroll to position [99, 0]
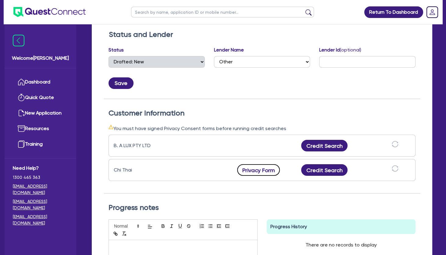
click at [263, 170] on button "Privacy Form" at bounding box center [258, 170] width 43 height 12
